Goal: Task Accomplishment & Management: Complete application form

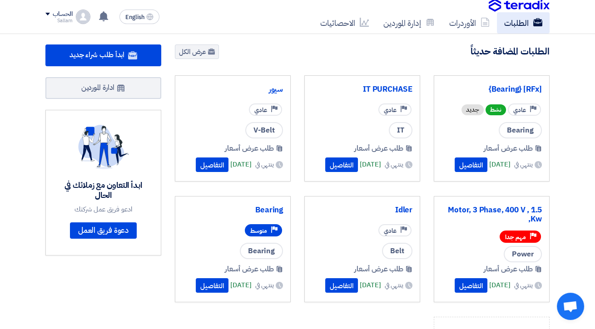
click at [524, 33] on link "الطلبات" at bounding box center [523, 22] width 53 height 21
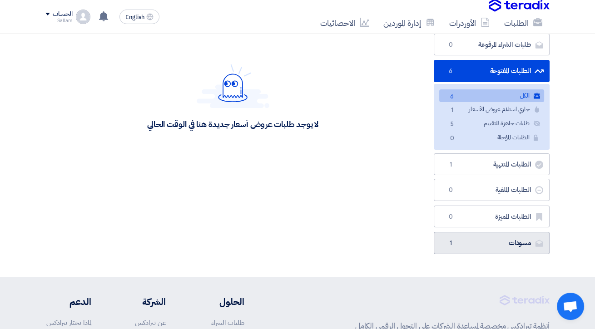
click at [537, 232] on link "مسودات [GEOGRAPHIC_DATA] 1" at bounding box center [492, 243] width 116 height 22
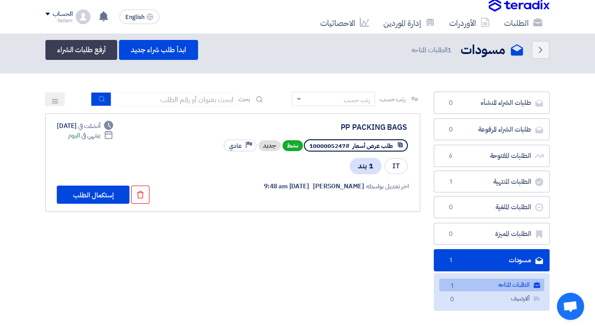
click at [386, 123] on div "PP PACKING BAGS" at bounding box center [316, 127] width 182 height 8
click at [78, 193] on button "إستكمال الطلب" at bounding box center [93, 195] width 73 height 18
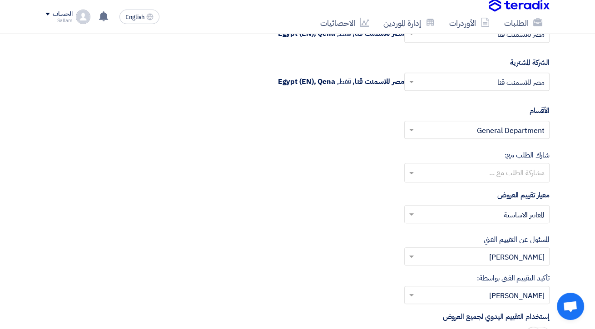
scroll to position [1051, 0]
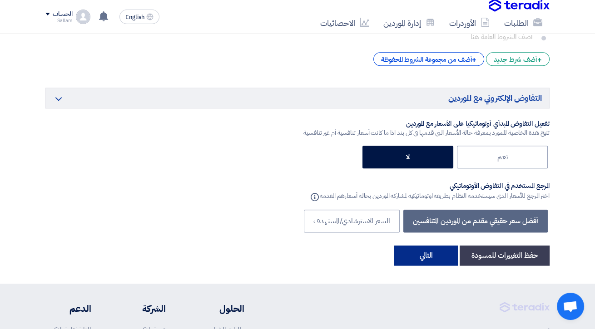
click at [445, 251] on button "التالي" at bounding box center [426, 256] width 64 height 20
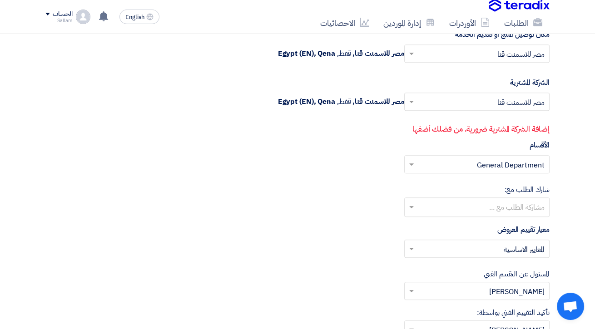
scroll to position [1029, 0]
click at [505, 96] on input "text" at bounding box center [481, 103] width 127 height 15
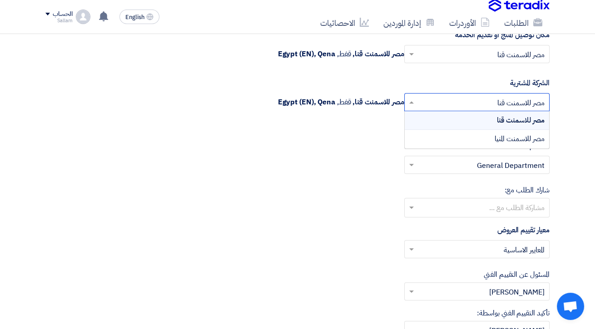
click at [530, 133] on span "مصر للاسمنت المنيا" at bounding box center [519, 138] width 50 height 11
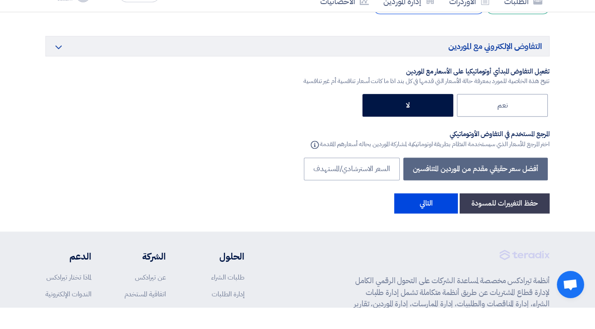
scroll to position [1619, 0]
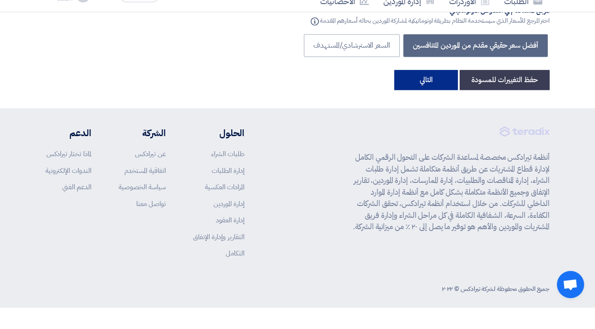
click at [432, 92] on button "التالي" at bounding box center [426, 102] width 64 height 20
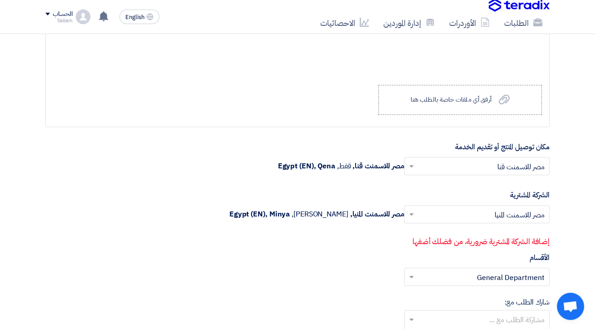
scroll to position [919, 0]
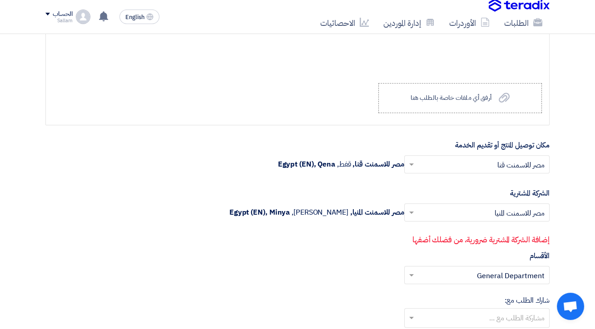
click at [528, 161] on input "text" at bounding box center [481, 165] width 127 height 15
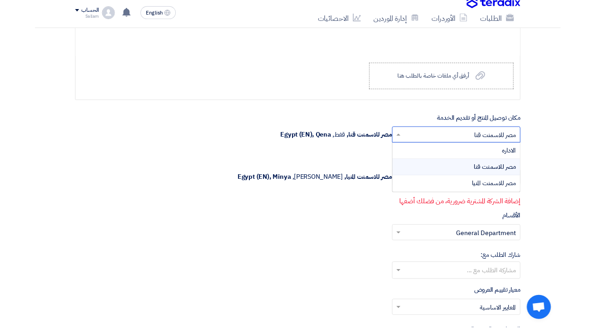
scroll to position [941, 0]
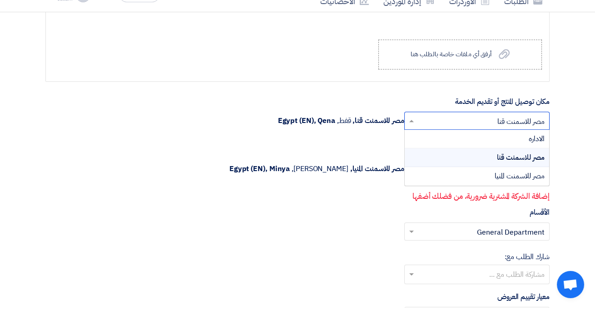
click at [536, 155] on span "الاداره" at bounding box center [536, 160] width 16 height 11
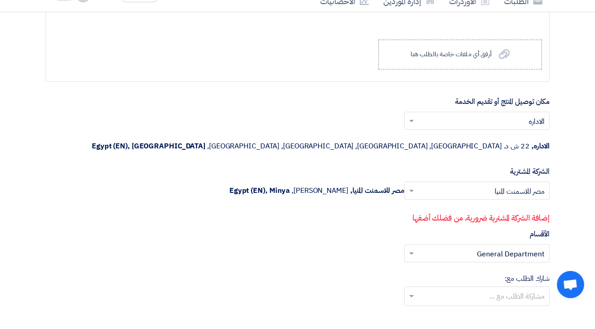
click at [531, 137] on input "text" at bounding box center [481, 143] width 127 height 15
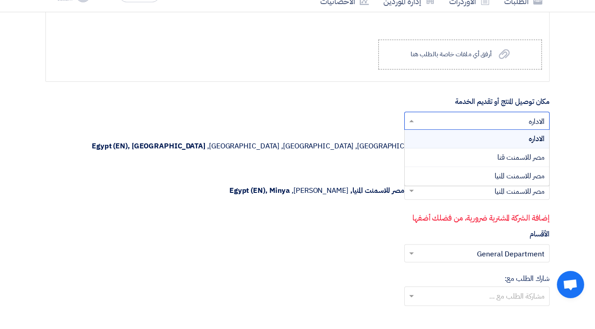
click at [531, 174] on span "مصر للاسمنت قنا" at bounding box center [520, 179] width 47 height 11
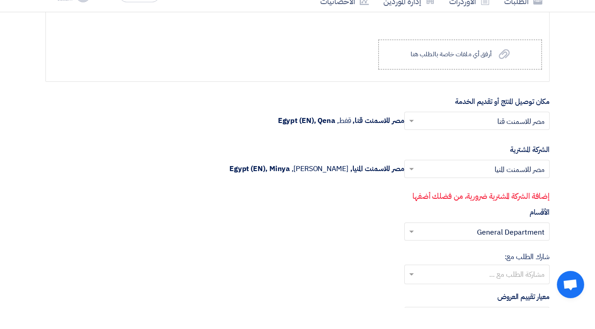
click at [516, 186] on input "text" at bounding box center [481, 191] width 127 height 15
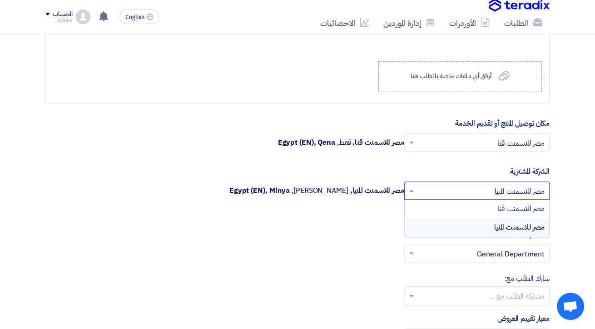
click at [522, 207] on span "مصر للاسمنت قنا" at bounding box center [520, 208] width 47 height 11
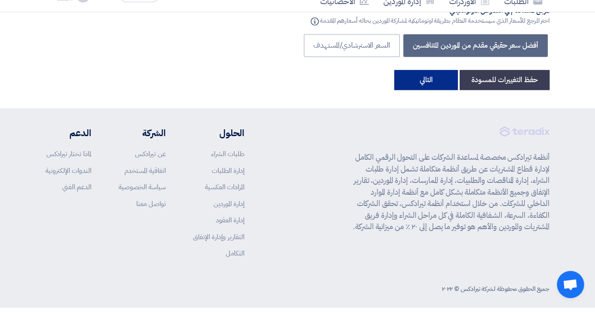
click at [431, 92] on button "التالي" at bounding box center [426, 102] width 64 height 20
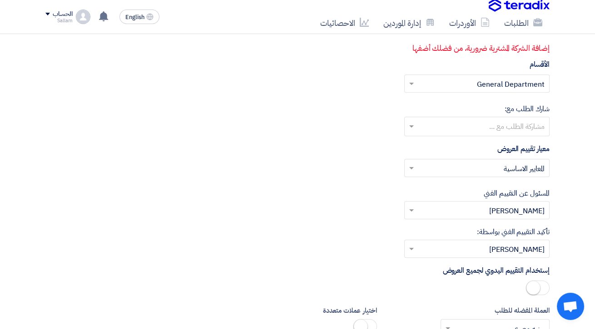
click at [516, 161] on input "text" at bounding box center [481, 168] width 127 height 15
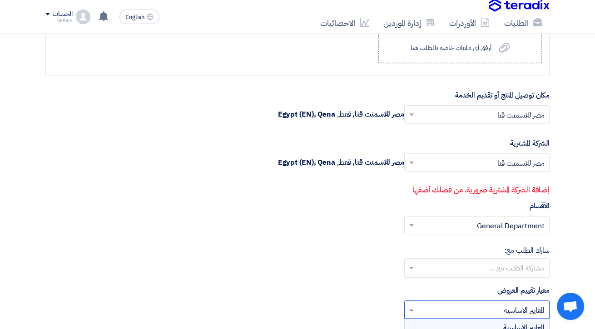
click at [517, 111] on input "text" at bounding box center [481, 115] width 127 height 15
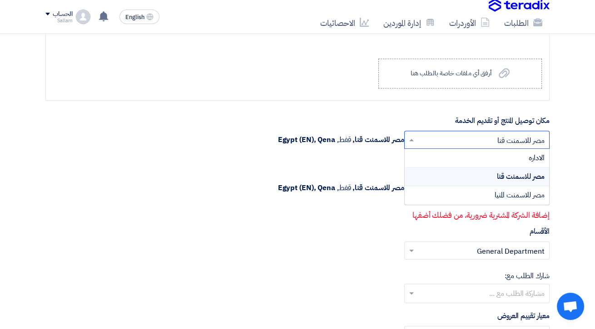
scroll to position [924, 0]
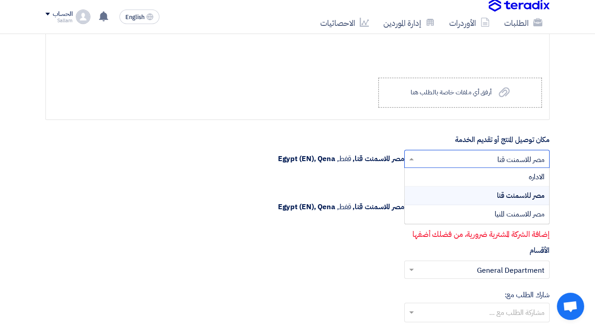
click at [535, 172] on span "الاداره" at bounding box center [536, 177] width 16 height 11
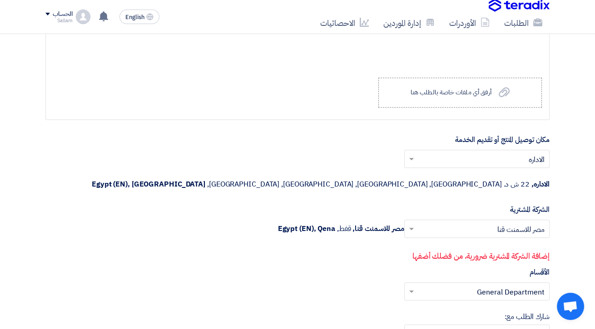
click at [521, 222] on input "text" at bounding box center [481, 229] width 127 height 15
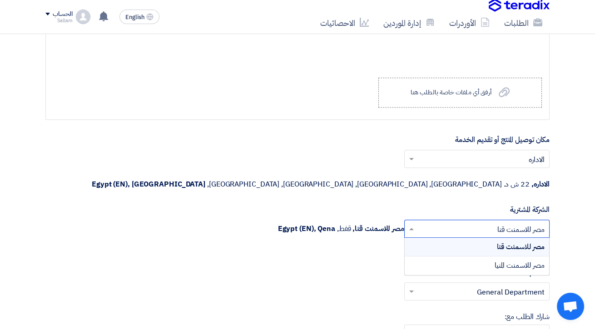
click at [522, 260] on span "مصر للاسمنت المنيا" at bounding box center [519, 265] width 50 height 11
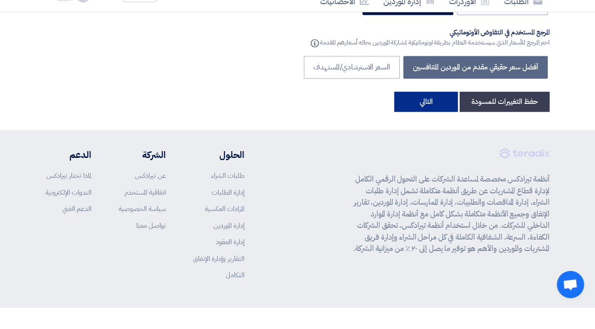
click at [448, 113] on button "التالي" at bounding box center [426, 123] width 64 height 20
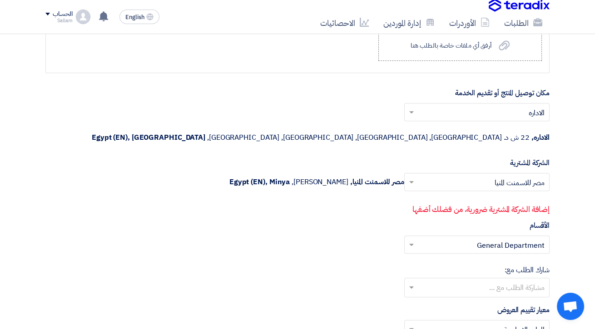
click at [530, 176] on input "text" at bounding box center [481, 183] width 127 height 15
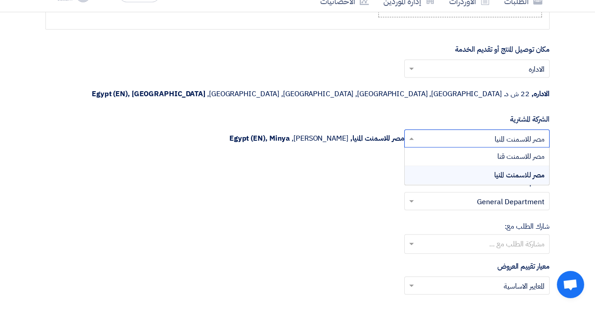
click at [533, 173] on span "مصر للاسمنت قنا" at bounding box center [520, 178] width 47 height 11
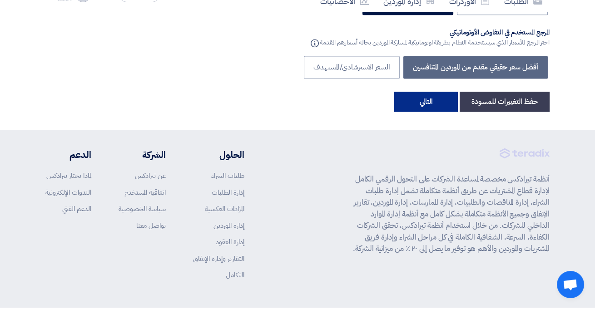
click at [437, 113] on button "التالي" at bounding box center [426, 123] width 64 height 20
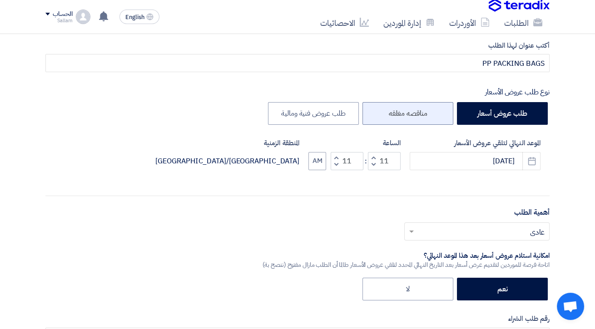
click at [424, 111] on label "مناقصه مغلقه" at bounding box center [407, 113] width 91 height 23
click at [424, 111] on input "مناقصه مغلقه" at bounding box center [424, 113] width 6 height 6
radio input "true"
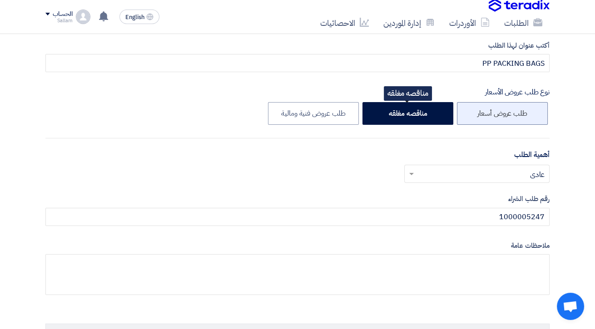
click at [513, 113] on label "طلب عروض أسعار" at bounding box center [502, 113] width 91 height 23
click at [521, 113] on input "طلب عروض أسعار" at bounding box center [524, 113] width 6 height 6
radio input "true"
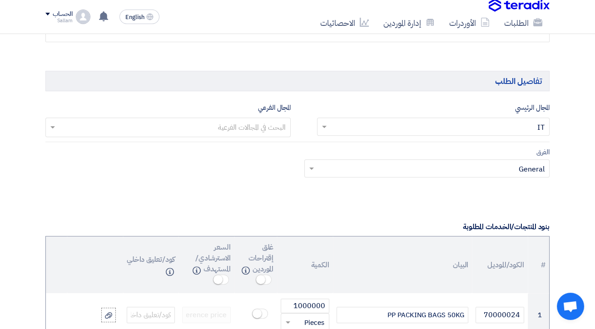
click at [527, 129] on input "text" at bounding box center [438, 127] width 214 height 15
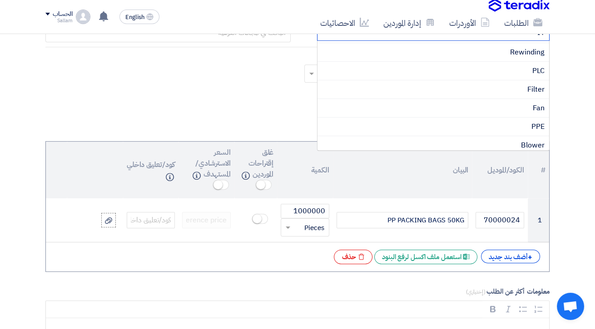
scroll to position [600, 0]
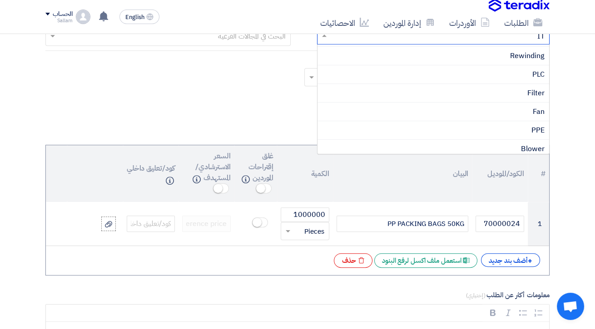
click at [533, 125] on span "PPE" at bounding box center [537, 130] width 13 height 11
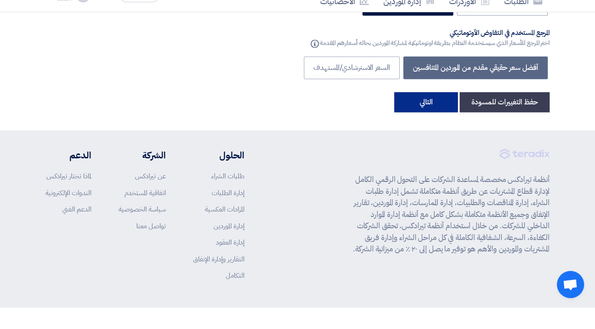
click at [434, 114] on button "التالي" at bounding box center [426, 124] width 64 height 20
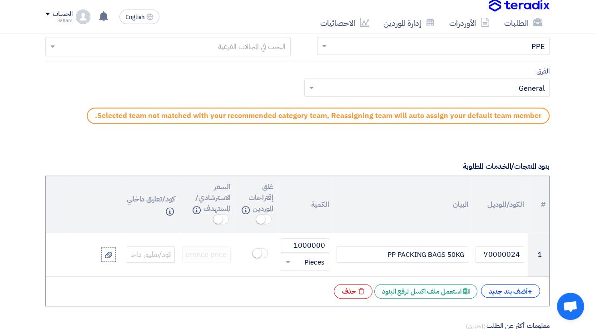
scroll to position [591, 0]
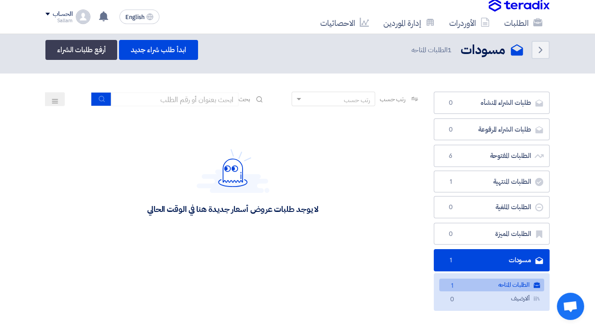
click at [488, 256] on link "مسودات [GEOGRAPHIC_DATA] 1" at bounding box center [492, 260] width 116 height 22
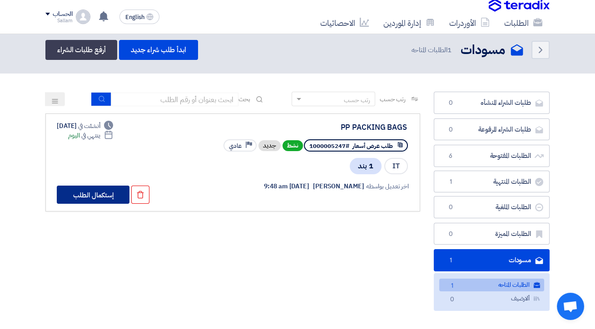
click at [83, 187] on button "إستكمال الطلب" at bounding box center [93, 195] width 73 height 18
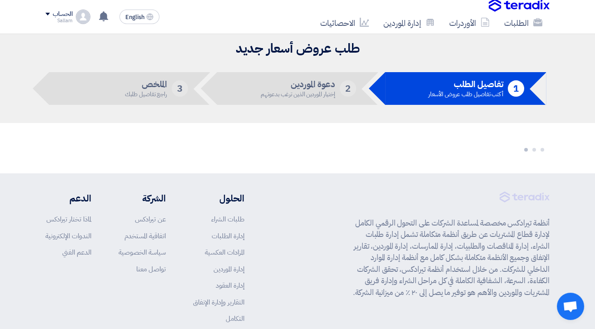
scroll to position [9, 0]
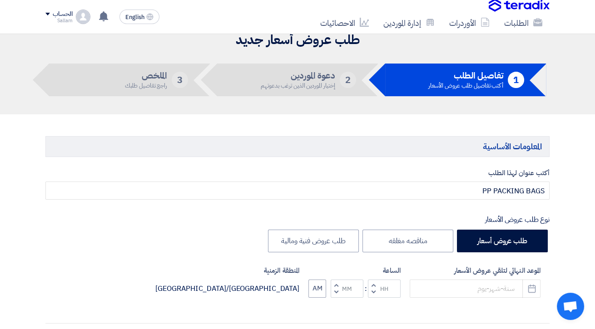
type input "[DATE]"
type input "11"
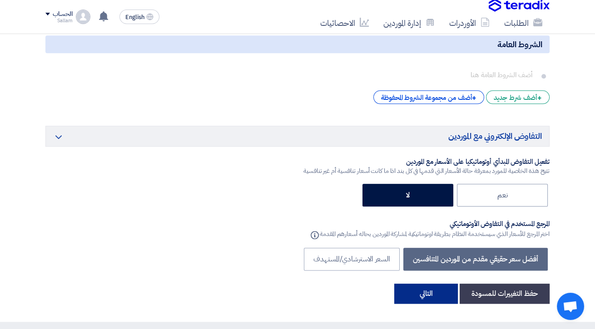
click at [436, 286] on button "التالي" at bounding box center [426, 294] width 64 height 20
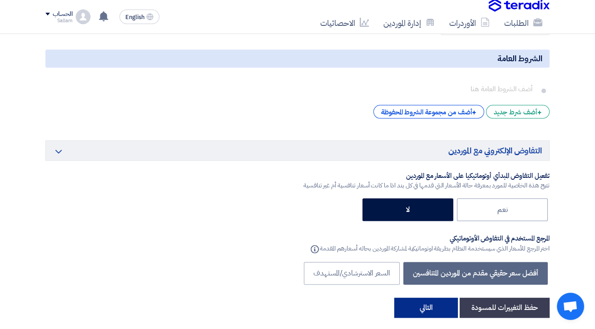
scroll to position [136, 0]
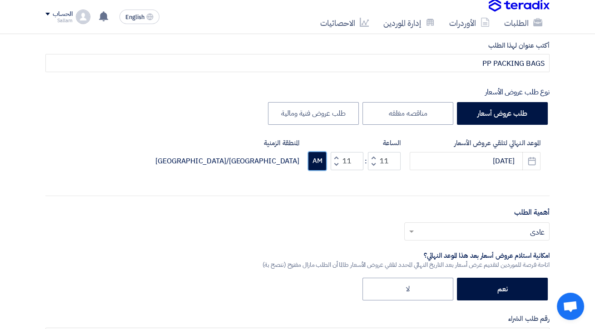
click at [316, 164] on button "AM" at bounding box center [317, 161] width 18 height 18
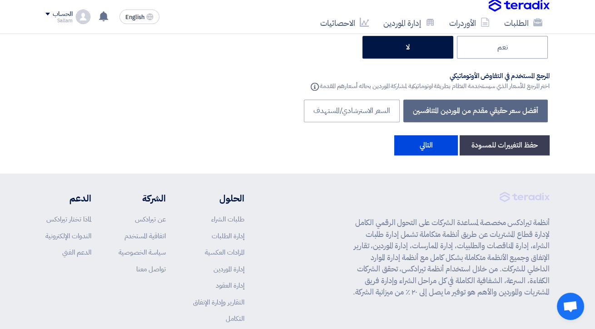
click at [474, 200] on div "أنظمة تيرادكس مخصصة لمساعدة الشركات على التحول الرقمي الكامل لإدارة قطاع المشتر…" at bounding box center [449, 265] width 202 height 146
click at [436, 139] on button "التالي" at bounding box center [426, 145] width 64 height 20
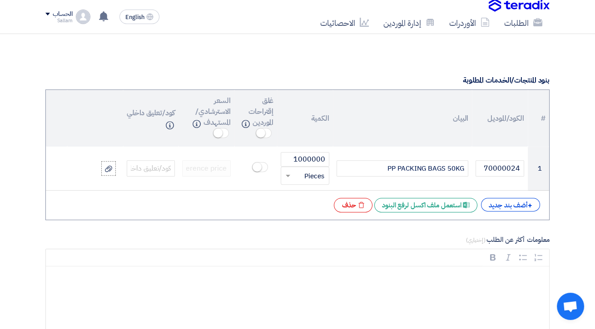
scroll to position [658, 0]
